Goal: Task Accomplishment & Management: Use online tool/utility

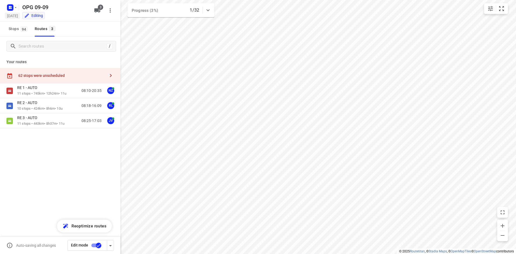
click at [20, 18] on h5 "[DATE]" at bounding box center [12, 16] width 15 height 6
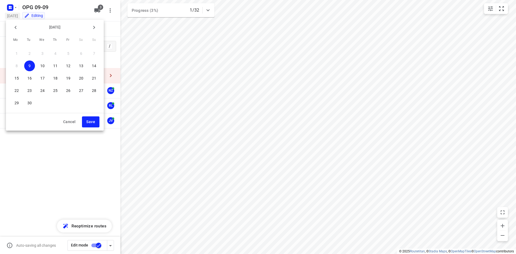
click at [20, 26] on div "[DATE]" at bounding box center [54, 27] width 89 height 11
click at [80, 13] on div at bounding box center [258, 127] width 516 height 254
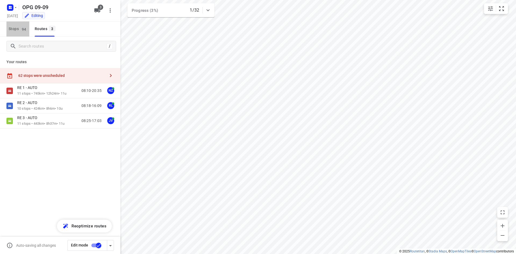
click at [13, 29] on span "Stops 94" at bounding box center [19, 29] width 21 height 7
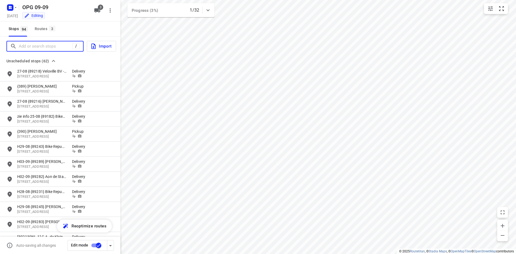
click at [47, 47] on input "Add or search stops" at bounding box center [45, 46] width 53 height 8
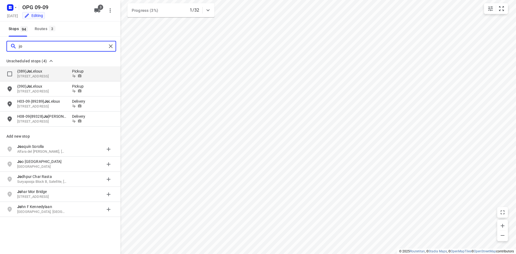
type input "jo"
click at [40, 72] on p "{389} [PERSON_NAME]" at bounding box center [41, 70] width 49 height 5
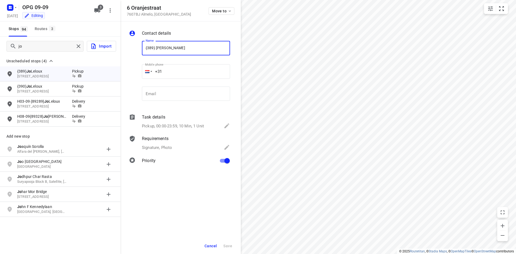
click at [148, 48] on input "{389} [PERSON_NAME]" at bounding box center [186, 48] width 88 height 15
type input "10-9 {389} [PERSON_NAME]"
click at [225, 242] on button "Save" at bounding box center [227, 246] width 13 height 10
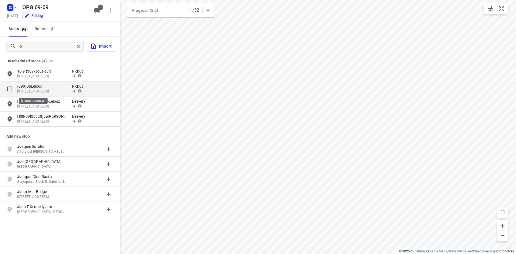
click at [57, 92] on p "[STREET_ADDRESS]" at bounding box center [41, 91] width 49 height 5
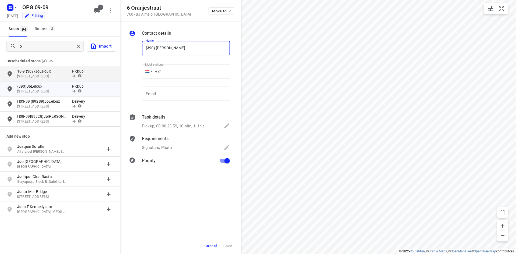
click at [145, 46] on input "{390} [PERSON_NAME]" at bounding box center [186, 48] width 88 height 15
type input "10-9 {390} [PERSON_NAME]"
click at [230, 244] on span "Save" at bounding box center [227, 246] width 9 height 4
click at [217, 243] on button "Cancel" at bounding box center [210, 246] width 17 height 10
